Goal: Task Accomplishment & Management: Manage account settings

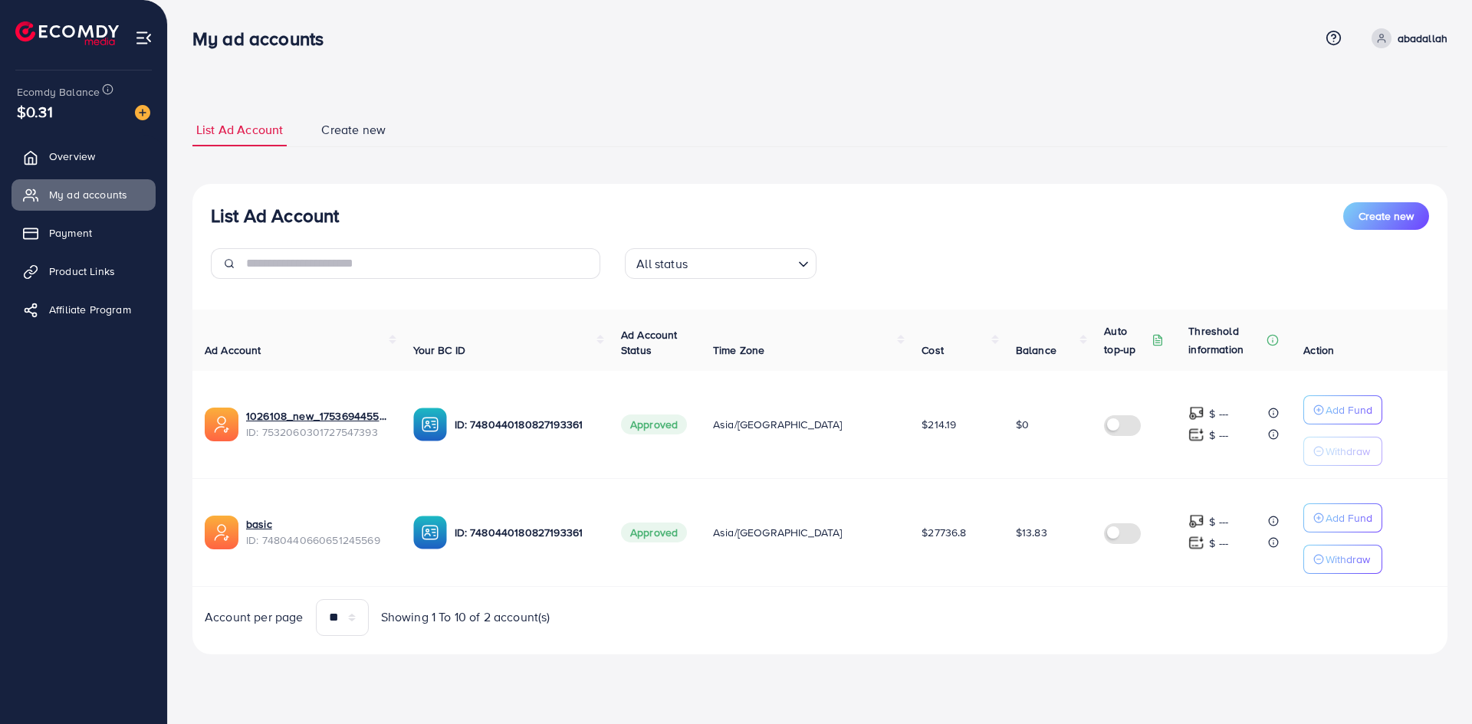
drag, startPoint x: 1029, startPoint y: 550, endPoint x: 194, endPoint y: 41, distance: 977.5
click at [194, 41] on div "My ad accounts Help Center Contact Support Term and policy About Us [PERSON_NAM…" at bounding box center [736, 348] width 1472 height 697
click at [194, 41] on h3 "My ad accounts" at bounding box center [263, 39] width 143 height 22
drag, startPoint x: 190, startPoint y: 30, endPoint x: 1265, endPoint y: 619, distance: 1226.2
click at [1265, 619] on div "My ad accounts Help Center Contact Support Term and policy About Us [PERSON_NAM…" at bounding box center [736, 348] width 1472 height 697
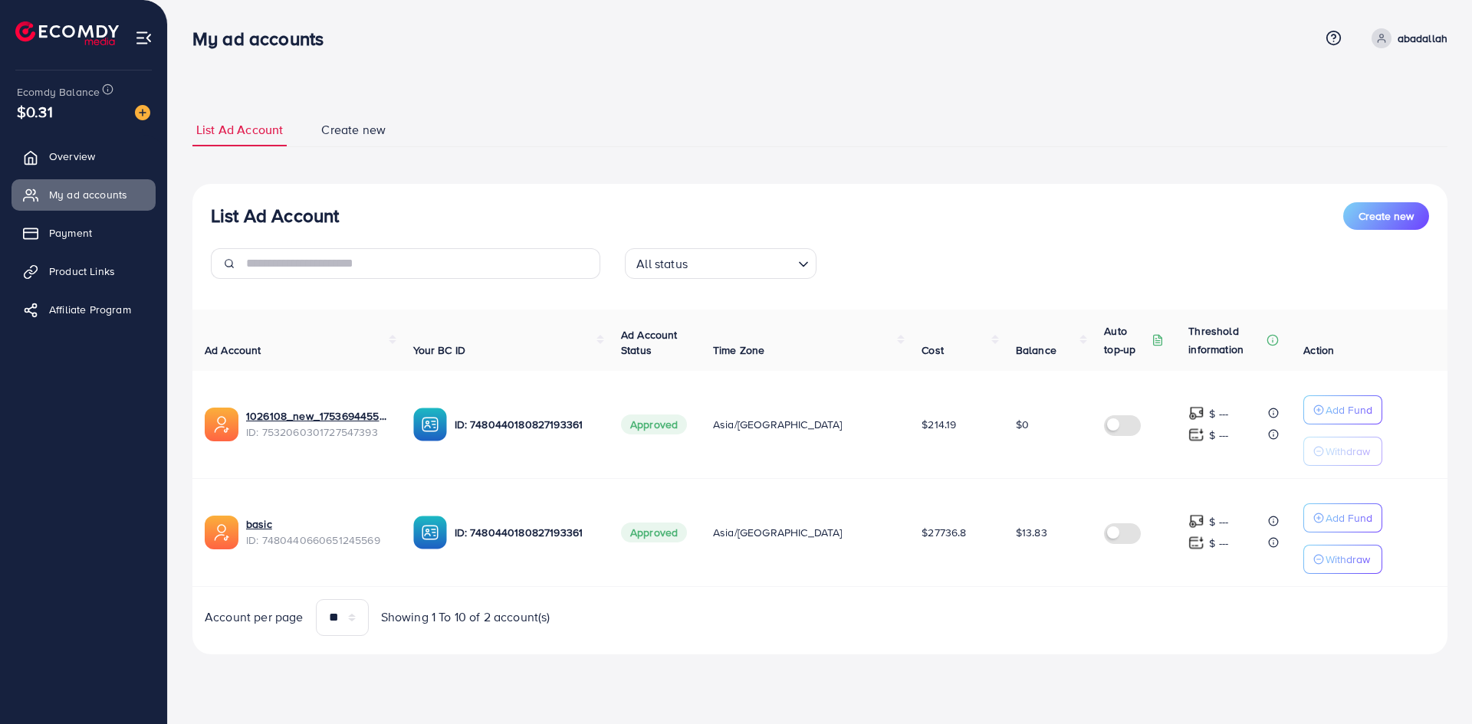
click at [1265, 619] on div "Account per page ** ** ** *** Showing 1 To 10 of 2 account(s)" at bounding box center [819, 617] width 1279 height 37
drag, startPoint x: 1347, startPoint y: 646, endPoint x: 199, endPoint y: 39, distance: 1298.7
click at [199, 39] on div "My ad accounts Help Center Contact Support Term and policy About Us [PERSON_NAM…" at bounding box center [736, 348] width 1472 height 697
